Goal: Information Seeking & Learning: Learn about a topic

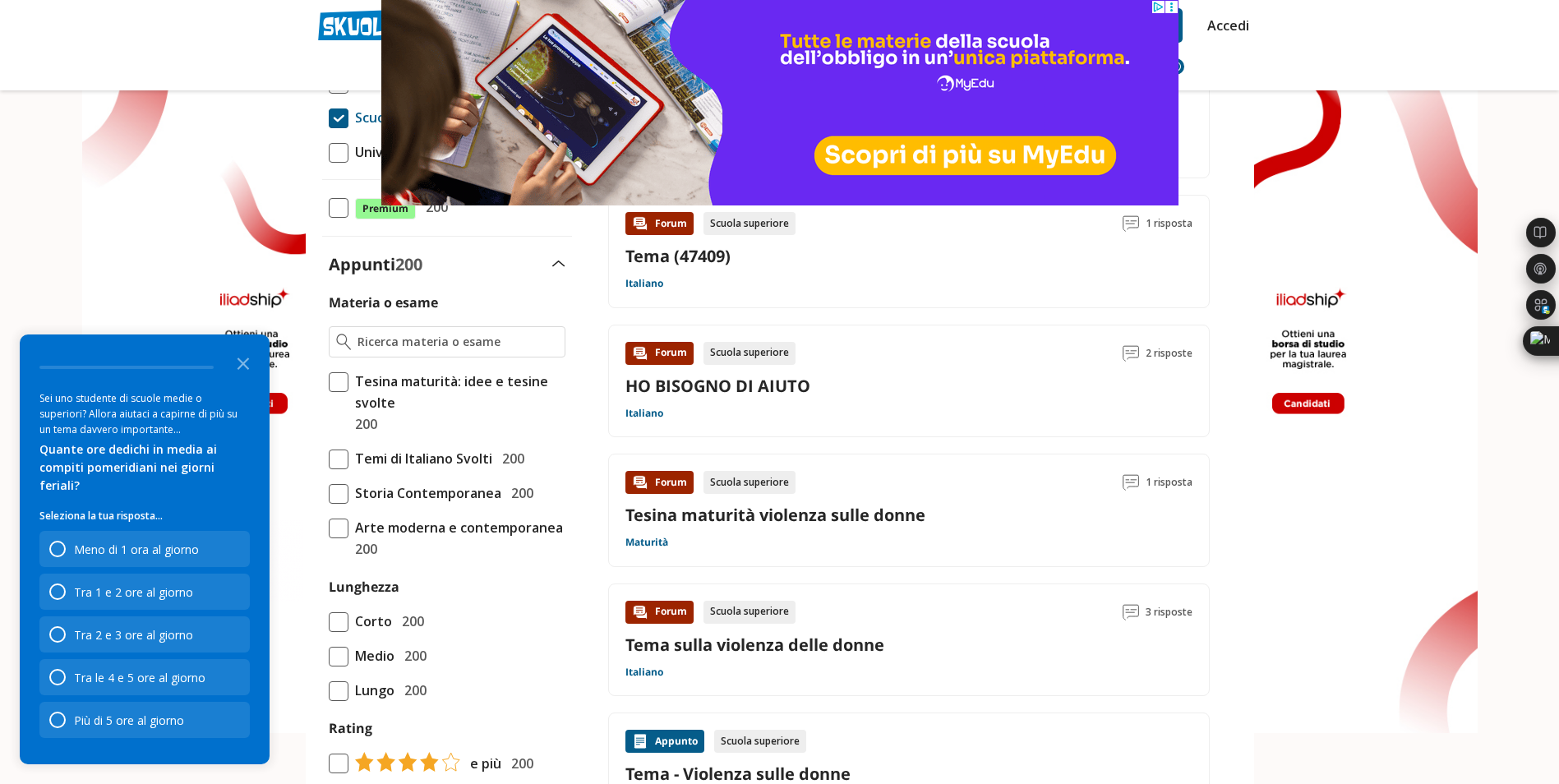
click at [747, 646] on link "Tema sulla violenza delle donne" at bounding box center [755, 644] width 259 height 22
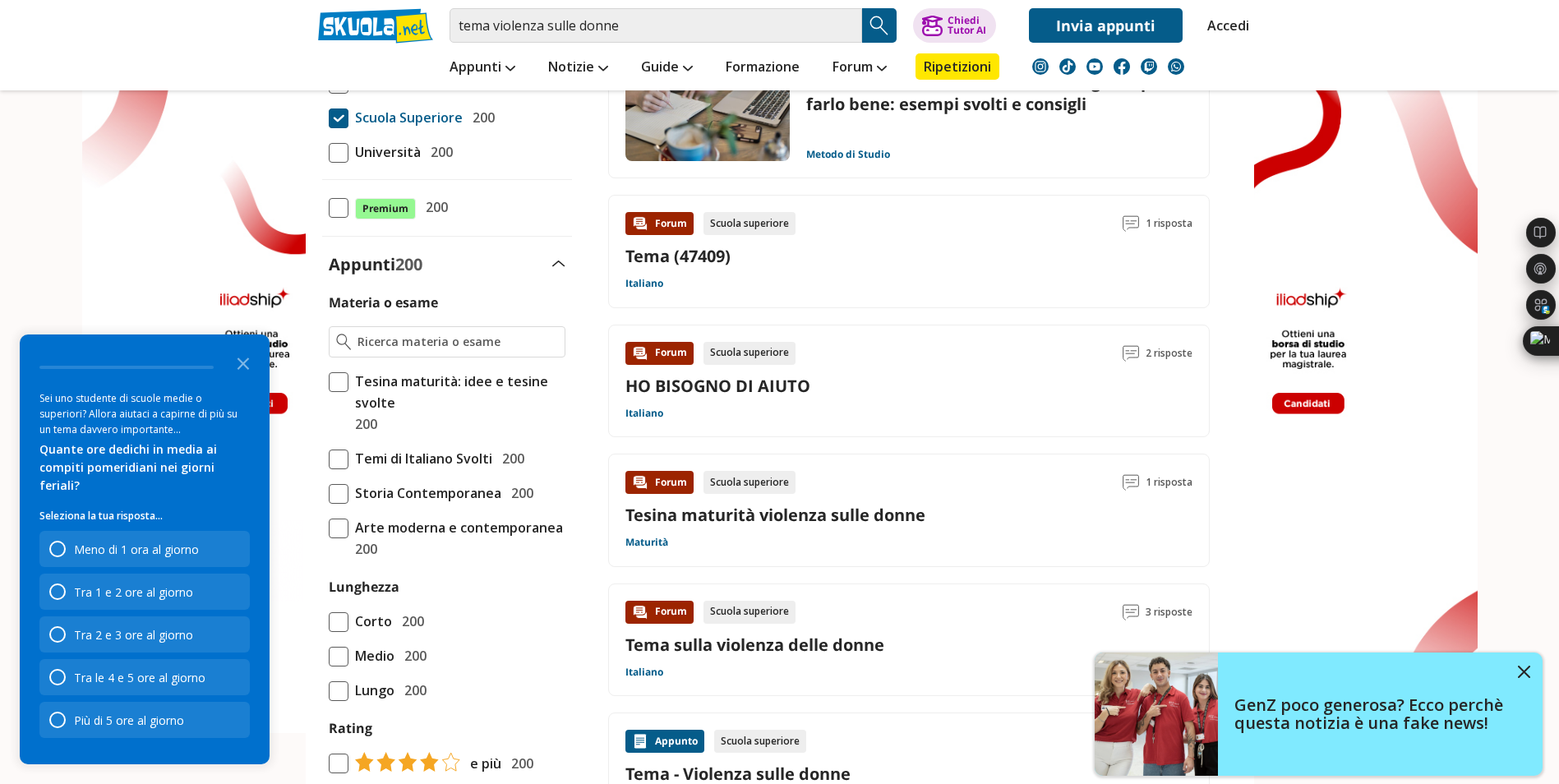
click at [475, 454] on span "Temi di Italiano Svolti" at bounding box center [421, 458] width 144 height 21
click at [328, 459] on input "Temi di Italiano Svolti 200" at bounding box center [328, 459] width 0 height 0
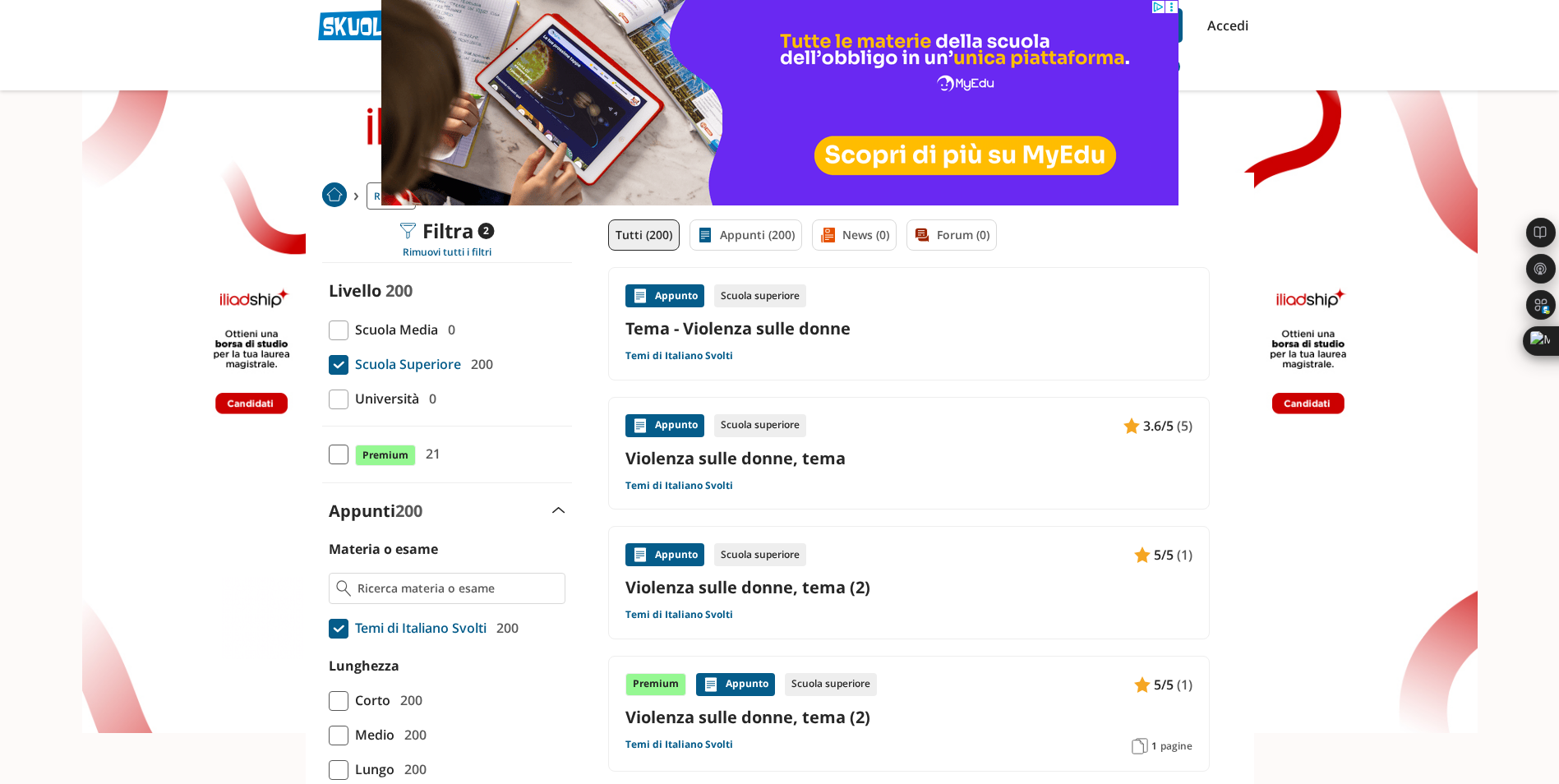
click at [770, 329] on link "Tema - Violenza sulle donne" at bounding box center [908, 328] width 567 height 22
